Goal: Use online tool/utility: Utilize a website feature to perform a specific function

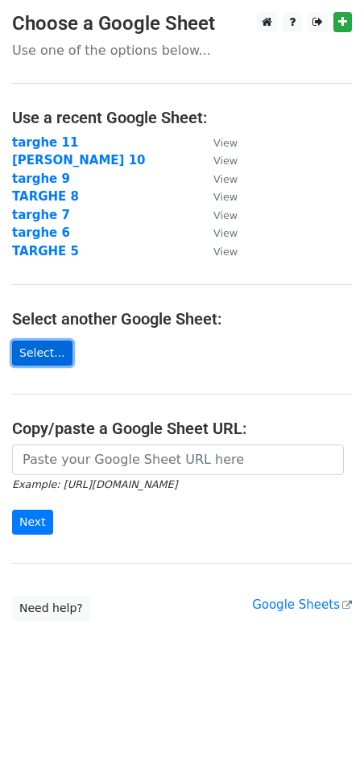
click at [60, 357] on link "Select..." at bounding box center [42, 353] width 60 height 25
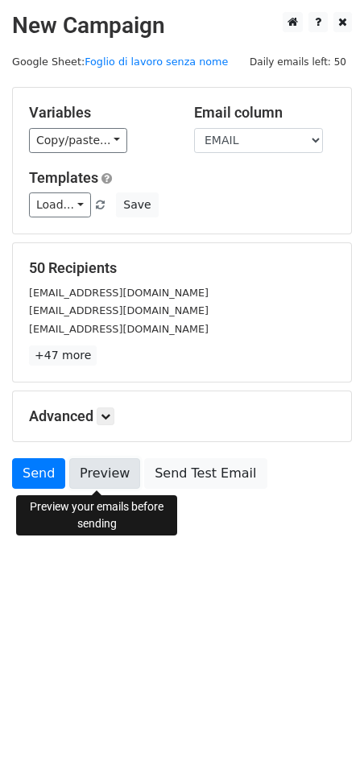
click at [114, 470] on link "Preview" at bounding box center [104, 473] width 71 height 31
click at [109, 472] on link "Preview" at bounding box center [104, 473] width 71 height 31
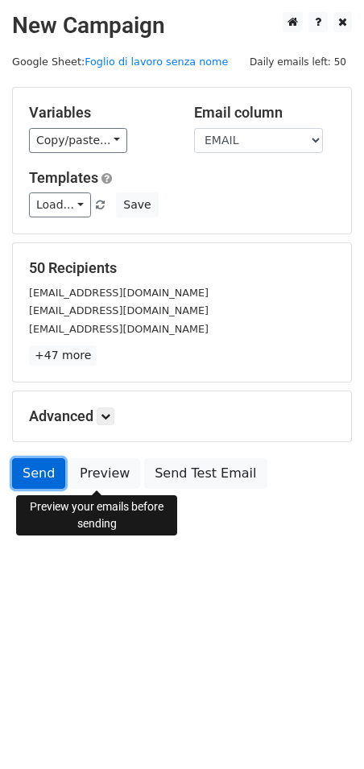
click at [43, 483] on link "Send" at bounding box center [38, 473] width 53 height 31
